Goal: Task Accomplishment & Management: Use online tool/utility

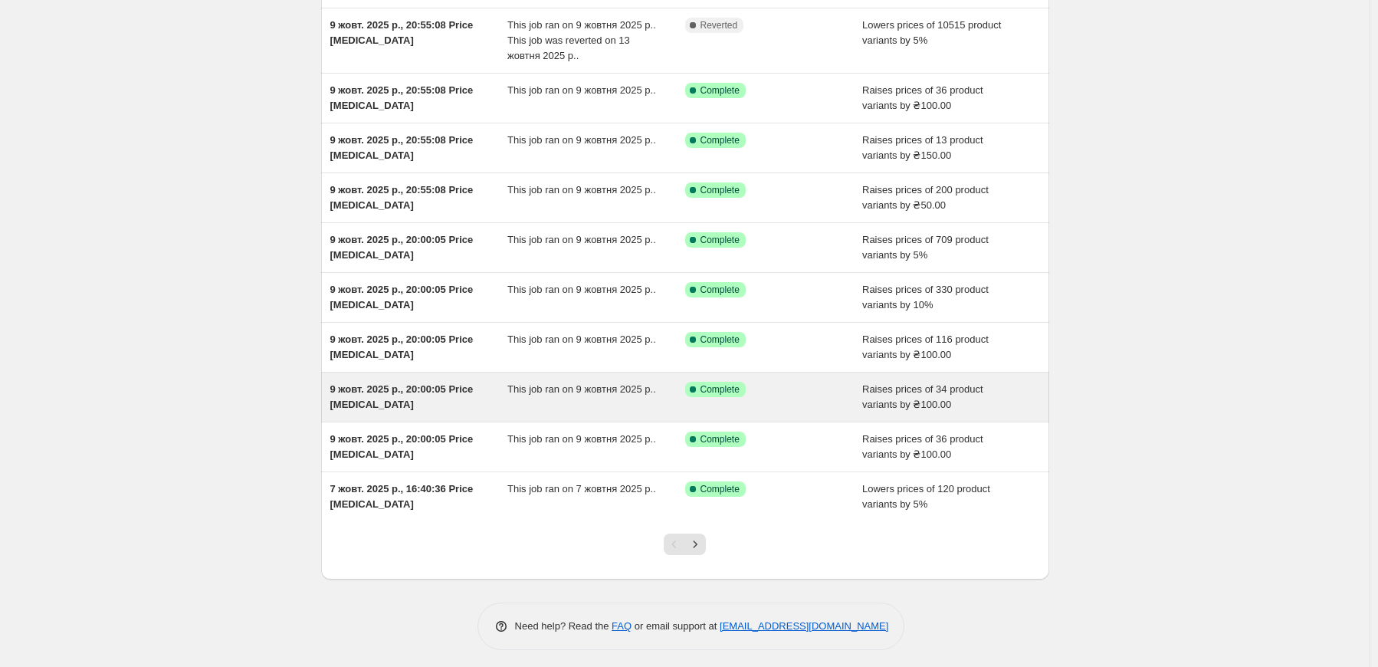
scroll to position [135, 0]
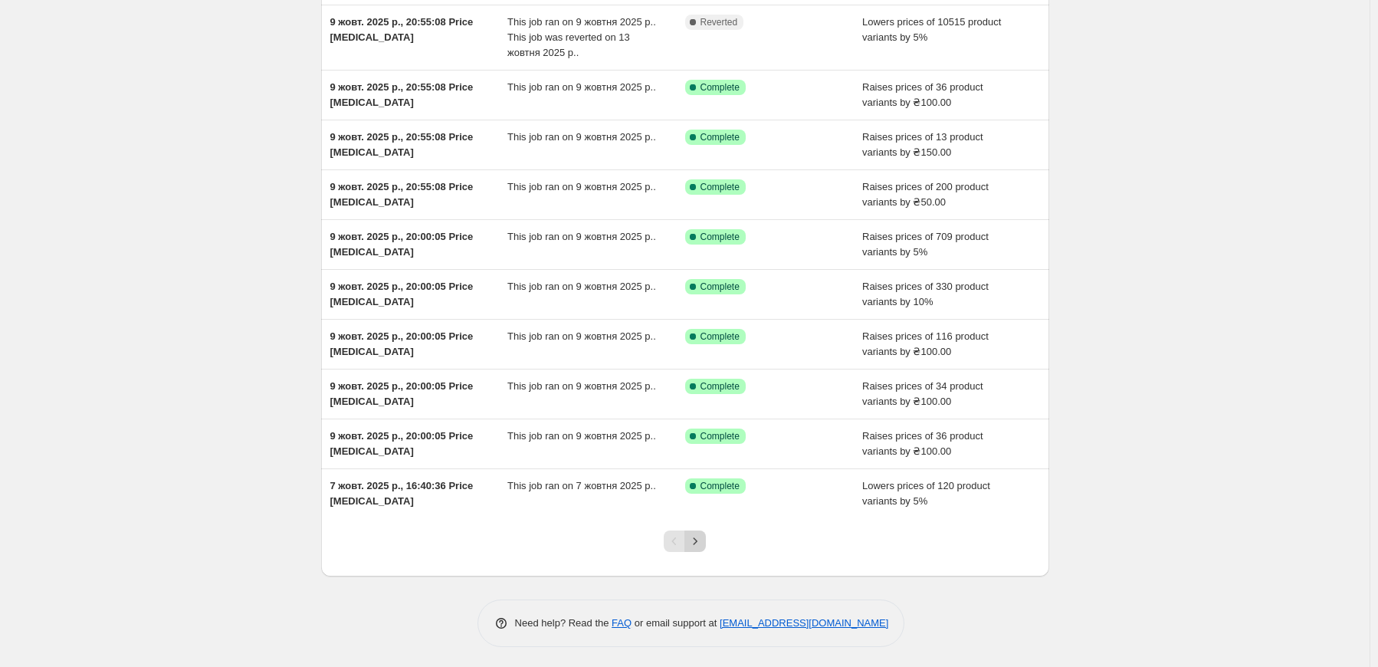
click at [698, 536] on icon "Next" at bounding box center [694, 540] width 15 height 15
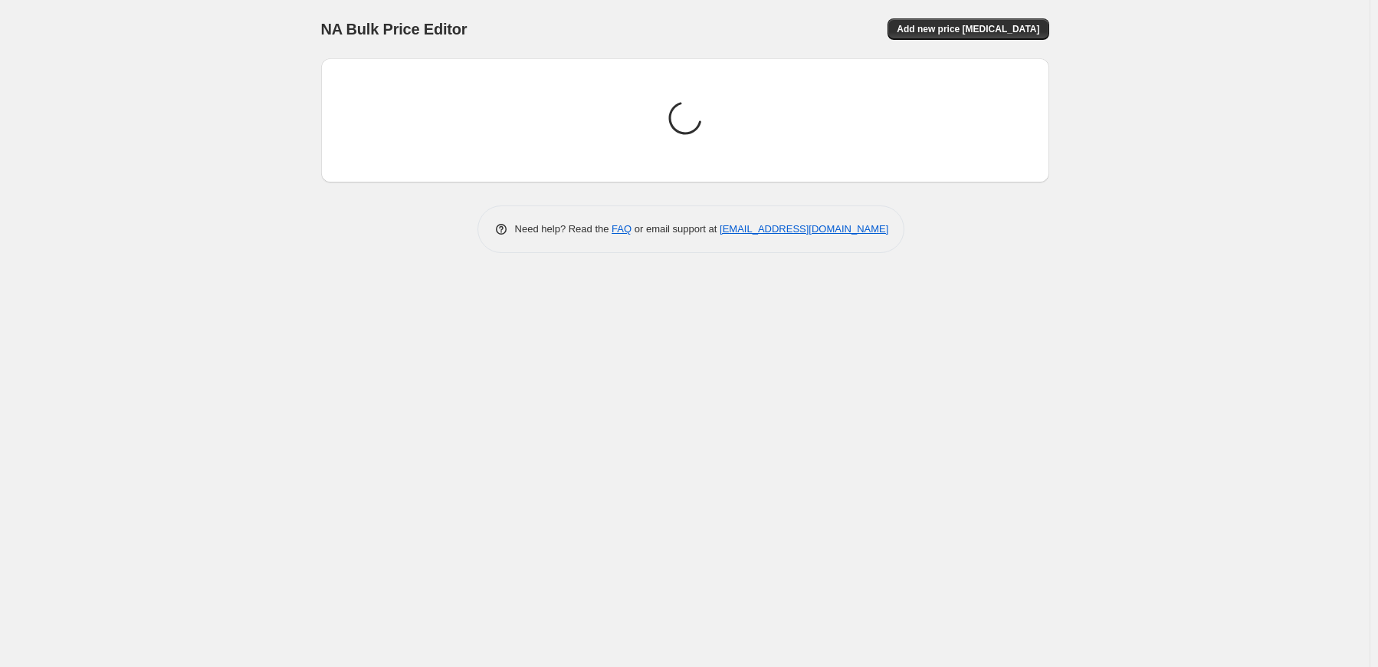
scroll to position [0, 0]
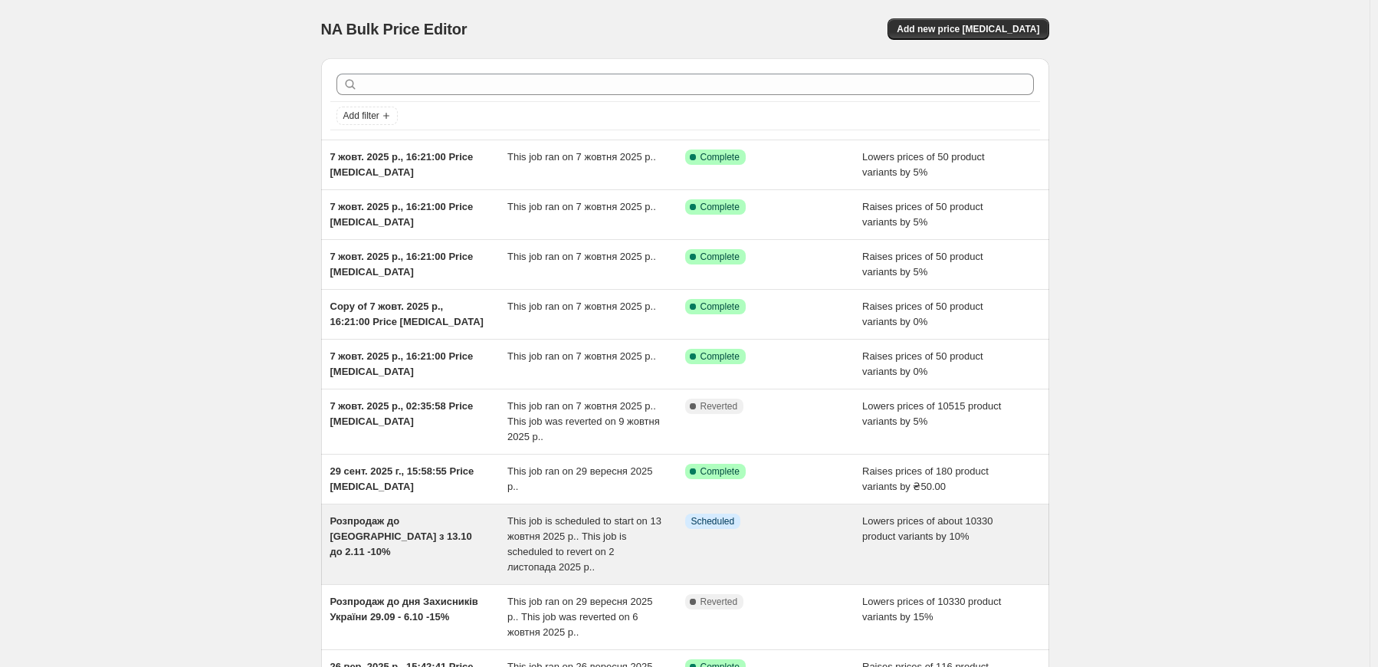
click at [653, 539] on div "This job is scheduled to start on 13 жовтня 2025 р.. This job is scheduled to r…" at bounding box center [596, 543] width 178 height 61
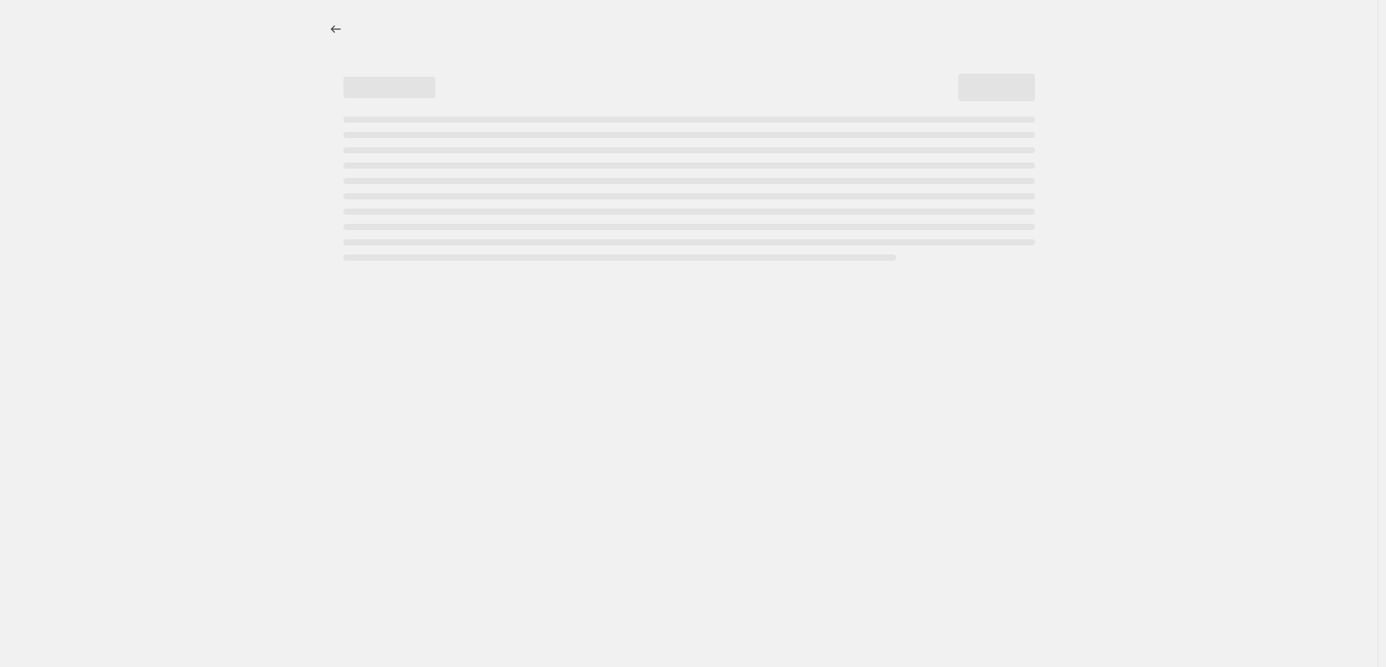
select select "percentage"
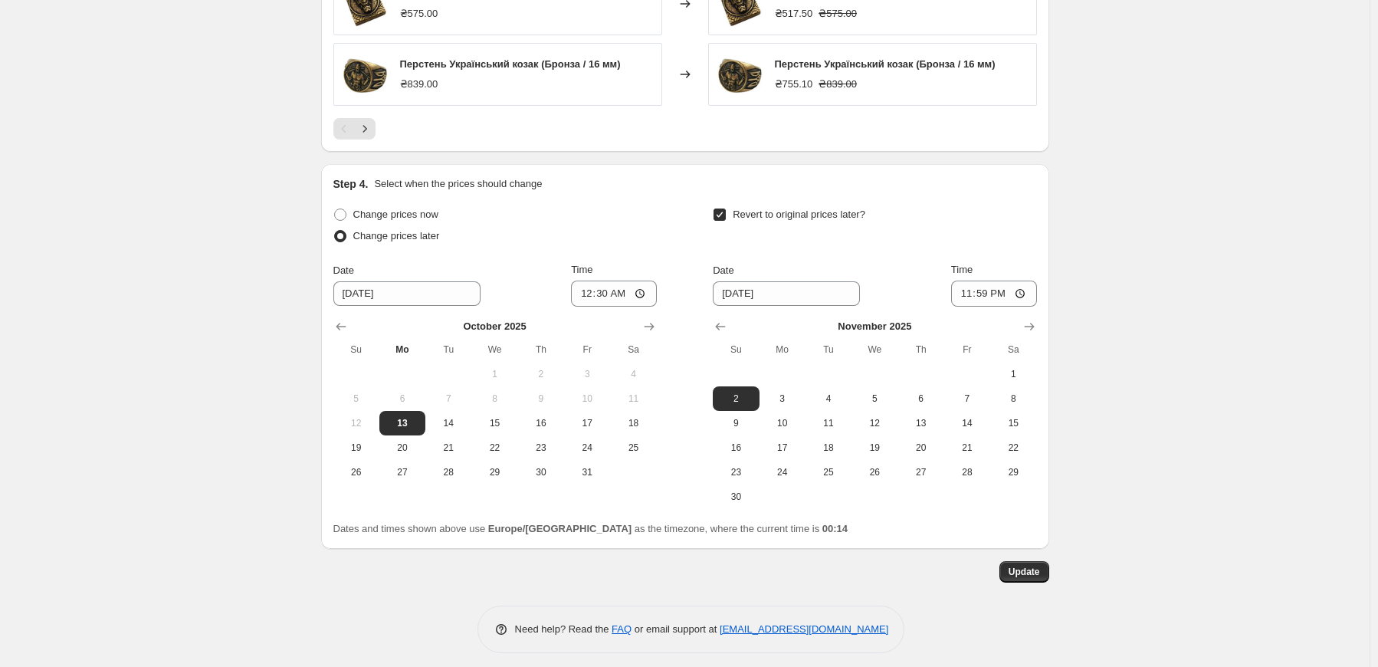
scroll to position [1254, 0]
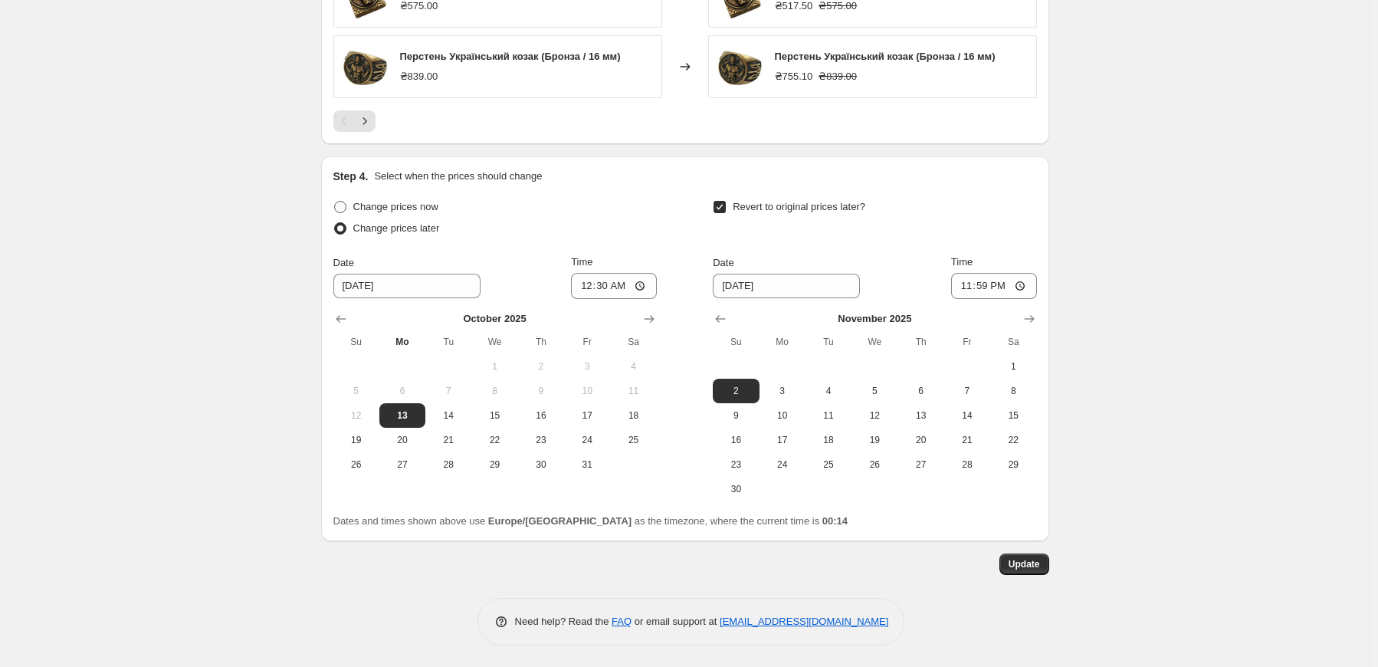
click at [411, 208] on span "Change prices now" at bounding box center [395, 206] width 85 height 11
click at [335, 202] on input "Change prices now" at bounding box center [334, 201] width 1 height 1
radio input "true"
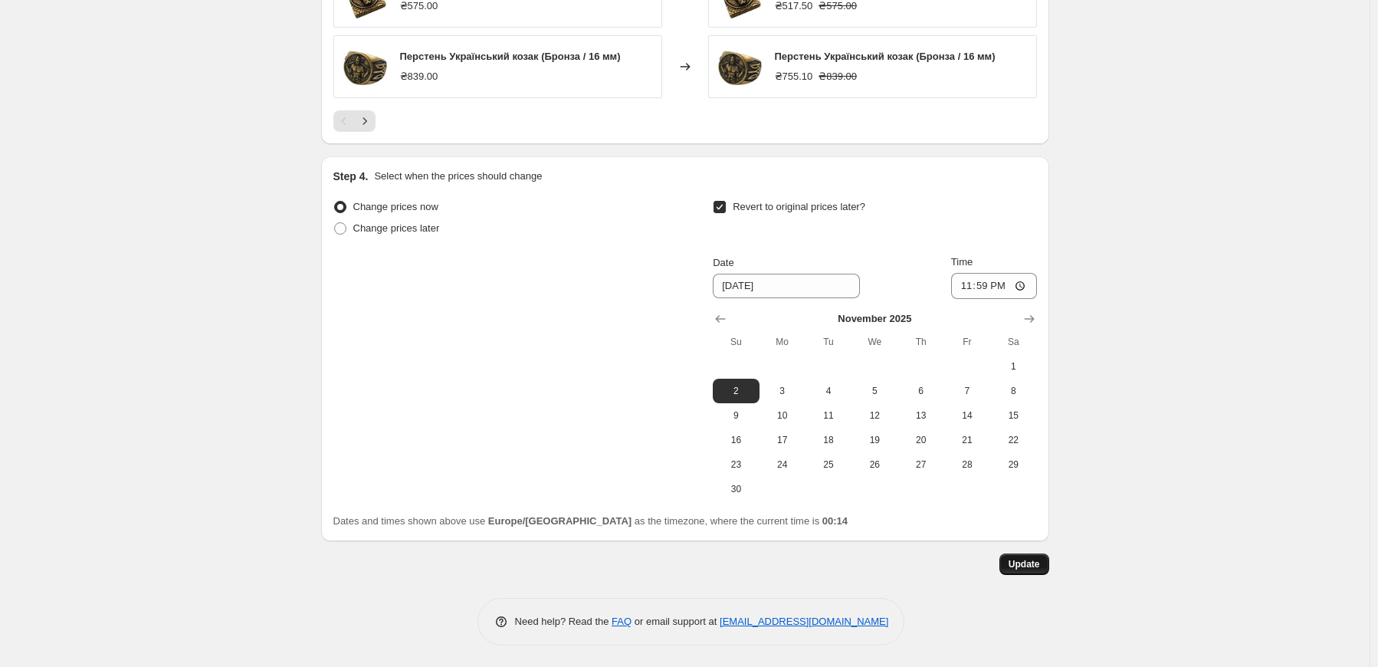
click at [1040, 562] on span "Update" at bounding box center [1024, 564] width 31 height 12
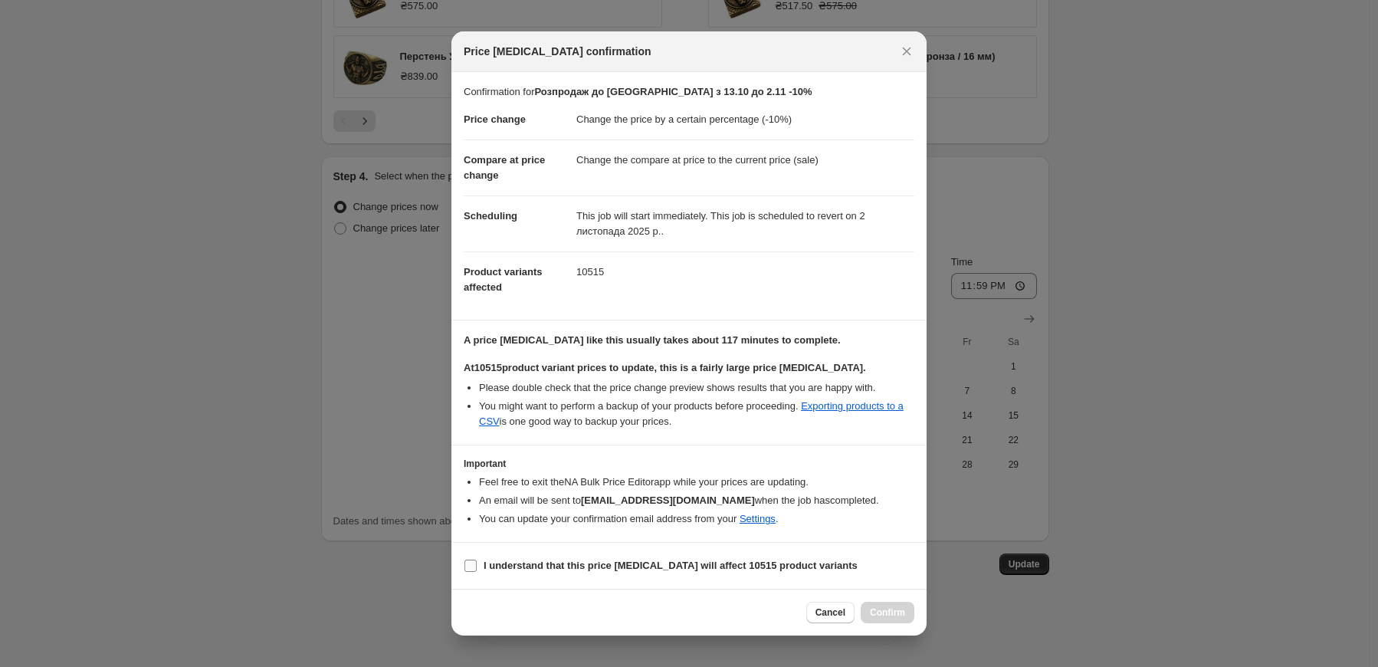
click at [572, 569] on b "I understand that this price [MEDICAL_DATA] will affect 10515 product variants" at bounding box center [671, 564] width 374 height 11
click at [477, 569] on input "I understand that this price [MEDICAL_DATA] will affect 10515 product variants" at bounding box center [470, 565] width 12 height 12
checkbox input "true"
click at [884, 609] on span "Confirm" at bounding box center [887, 612] width 35 height 12
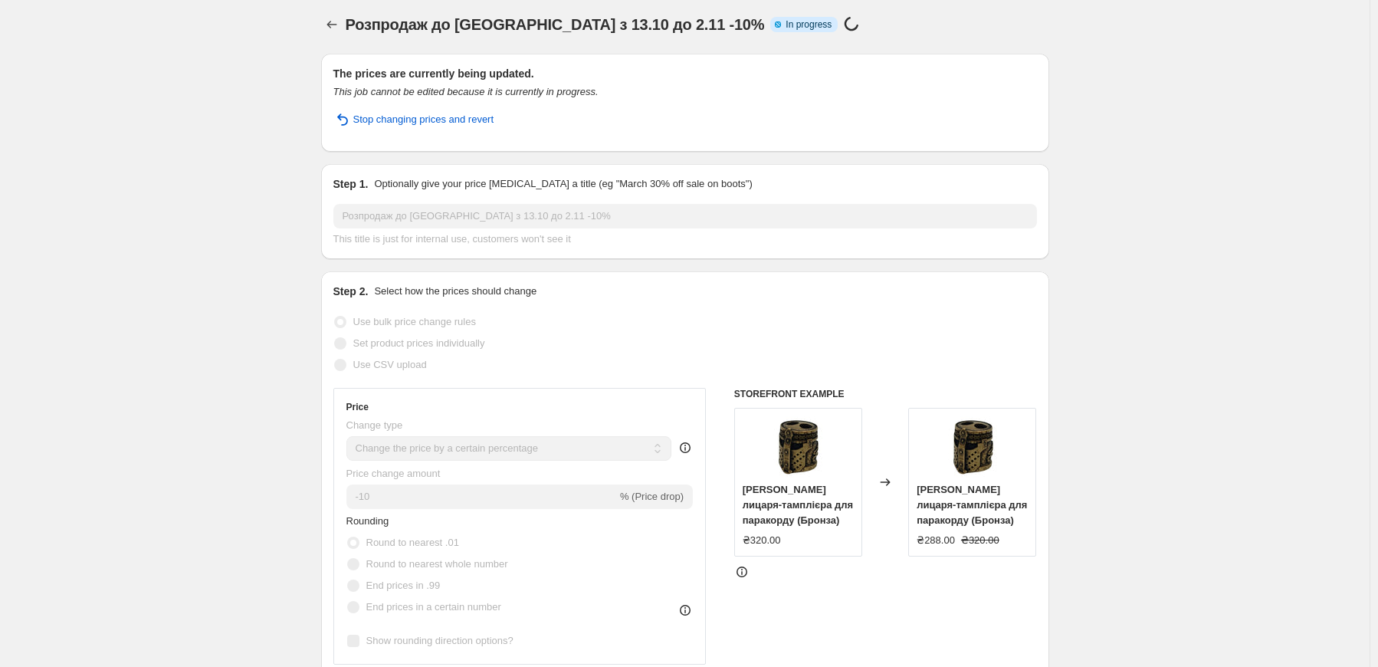
scroll to position [0, 0]
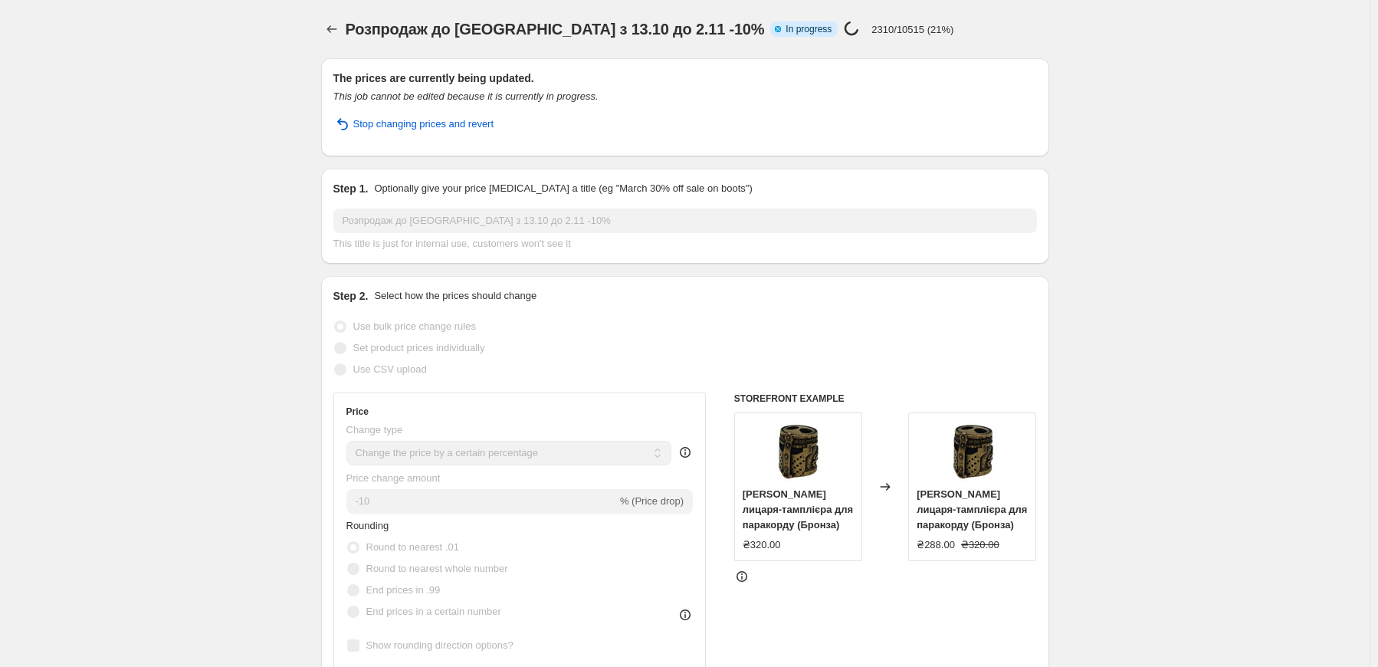
select select "percentage"
